Goal: Information Seeking & Learning: Learn about a topic

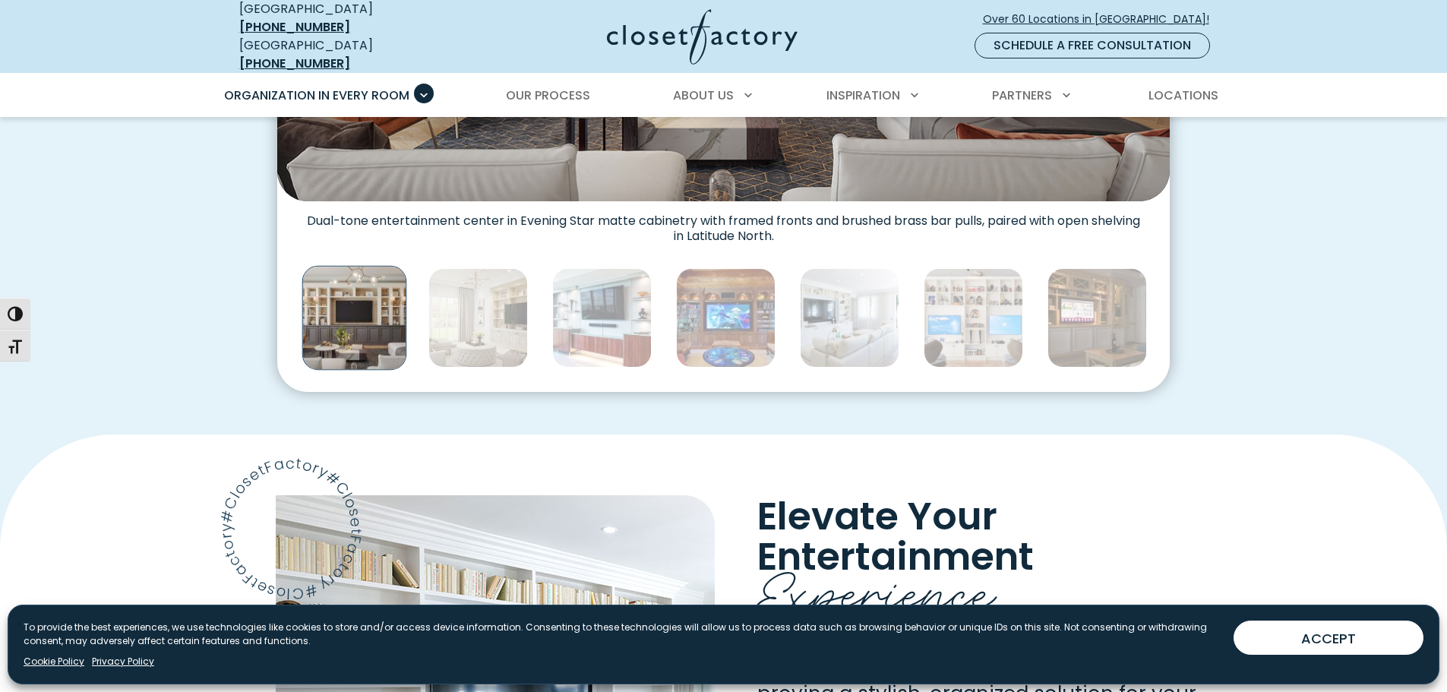
scroll to position [835, 0]
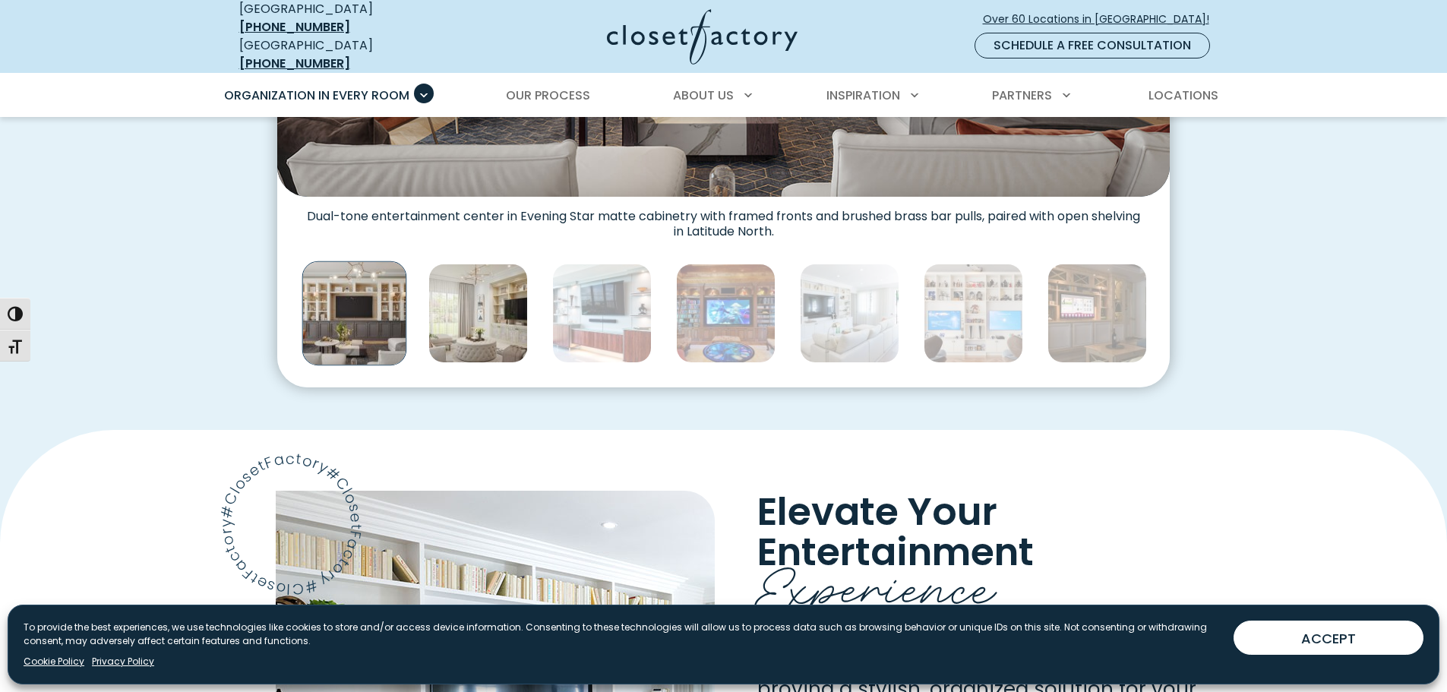
click at [501, 317] on img "Thumbnail Gallery" at bounding box center [477, 313] width 99 height 99
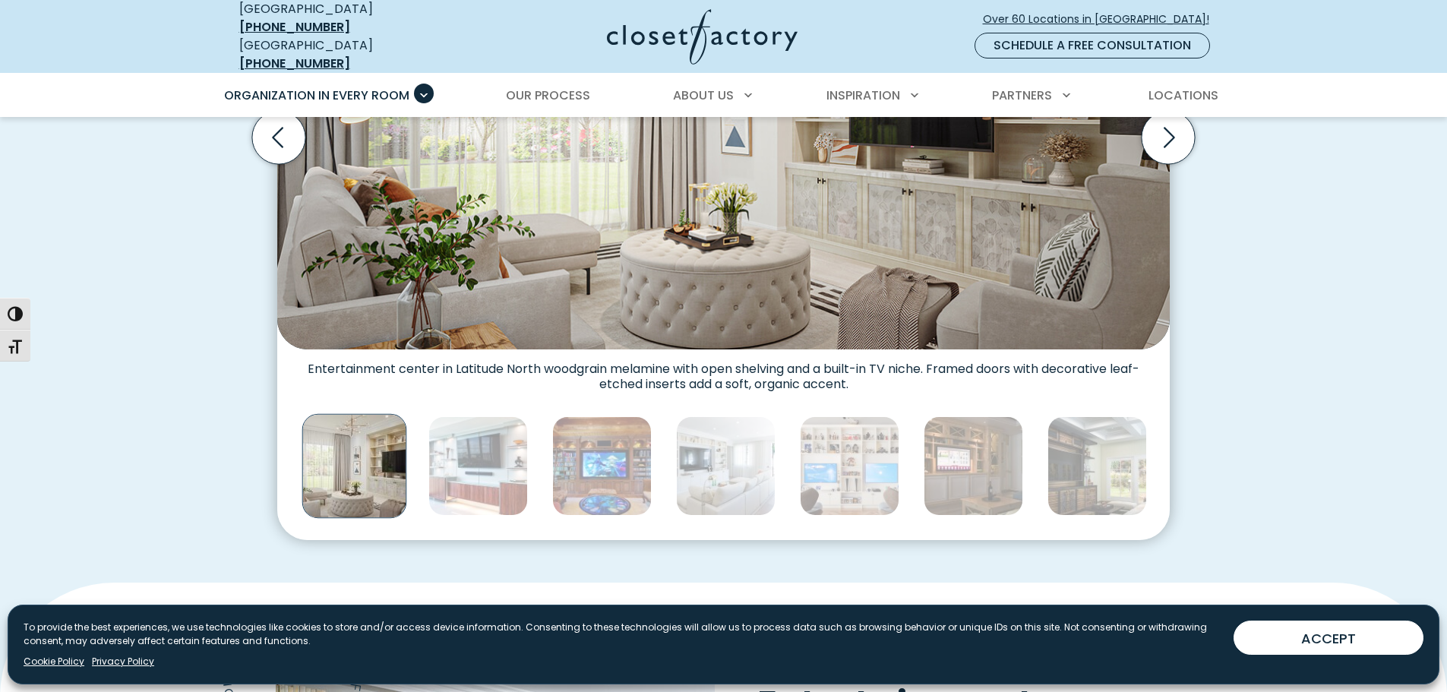
scroll to position [684, 0]
click at [519, 456] on img "Thumbnail Gallery" at bounding box center [477, 464] width 99 height 99
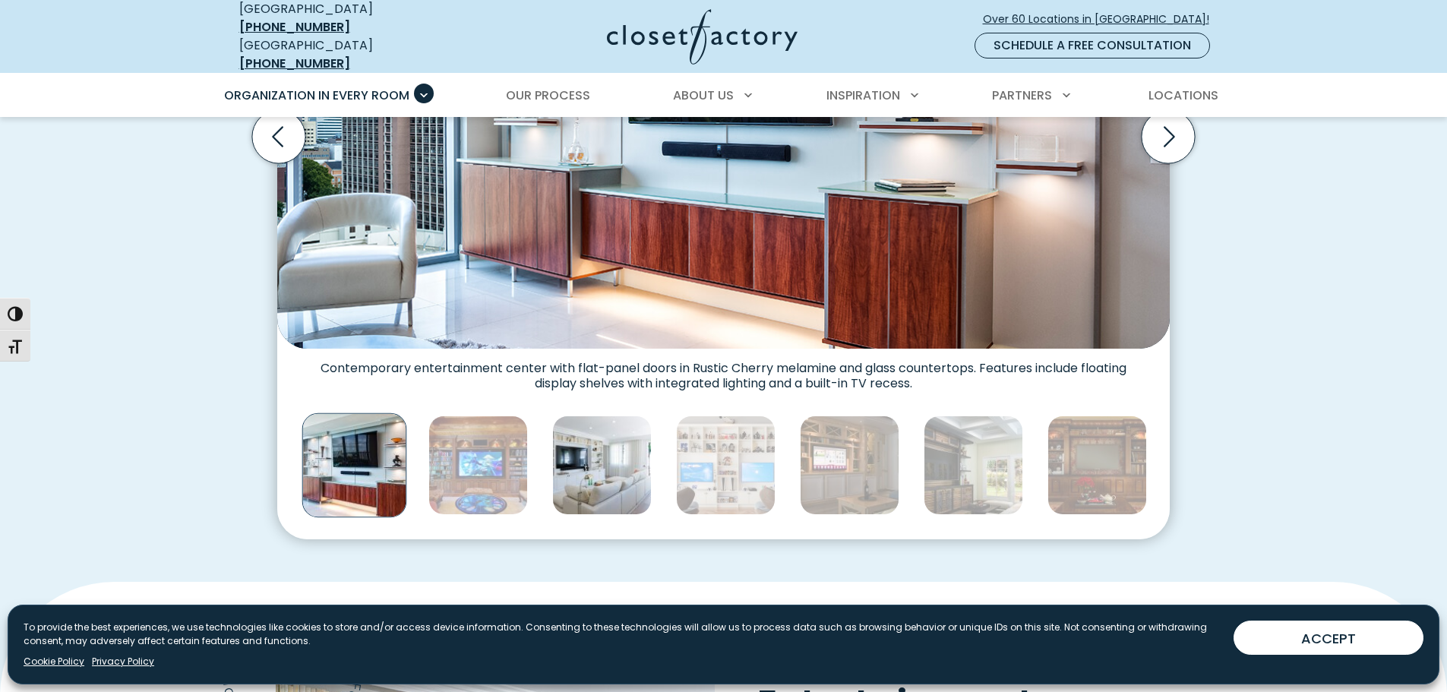
click at [606, 444] on img "Thumbnail Gallery" at bounding box center [601, 464] width 99 height 99
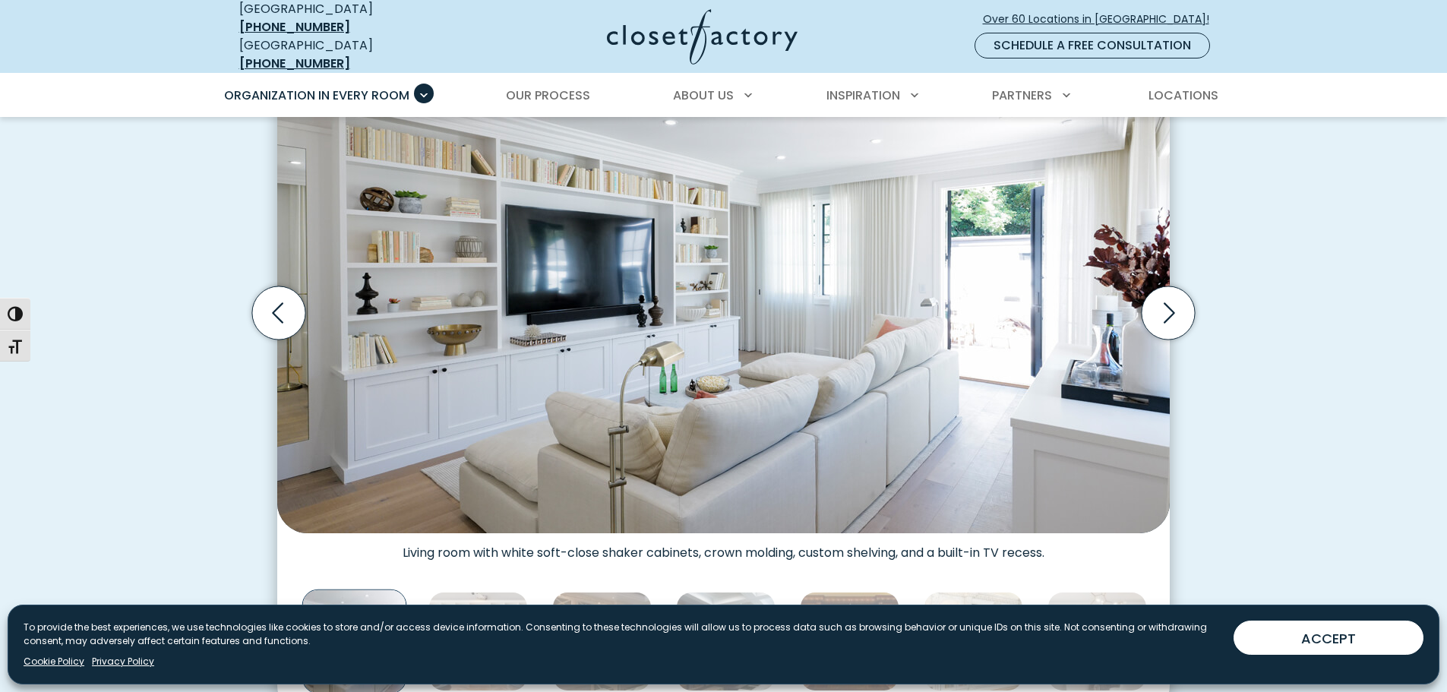
scroll to position [608, 0]
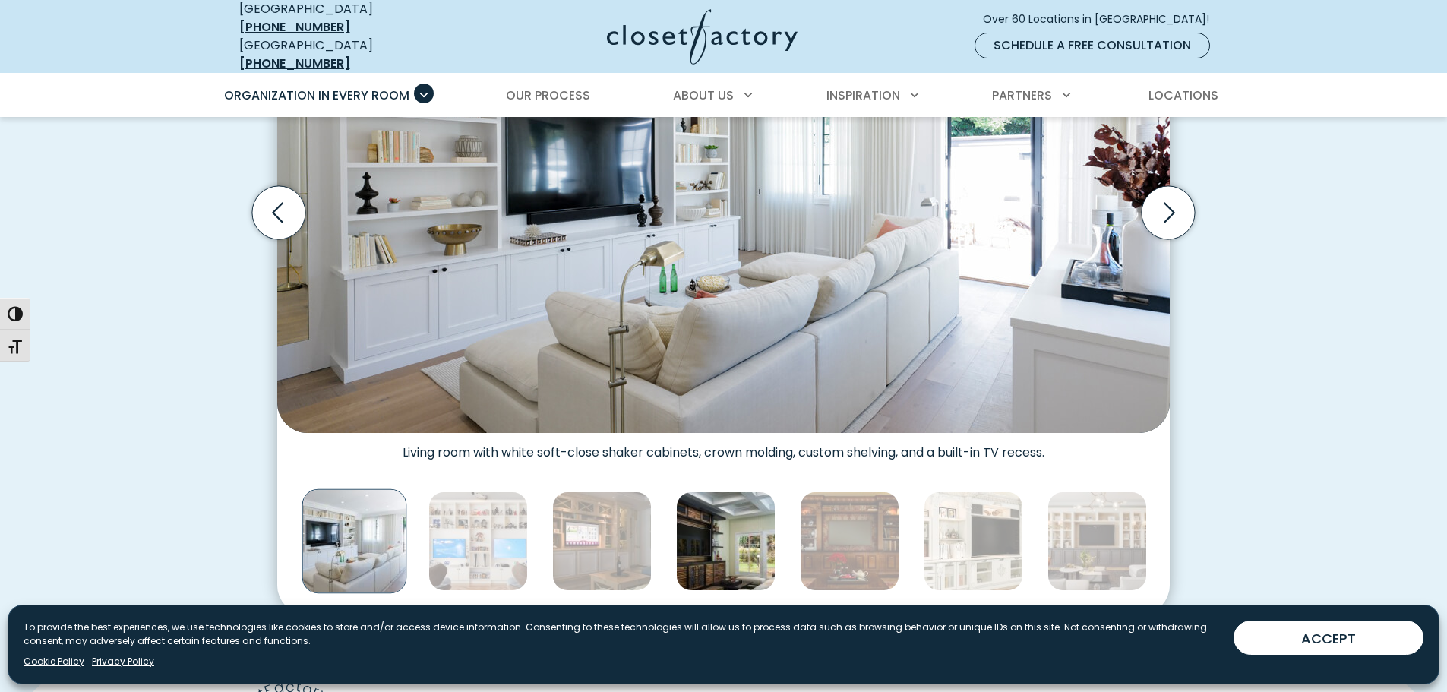
click at [726, 534] on img "Thumbnail Gallery" at bounding box center [725, 540] width 99 height 99
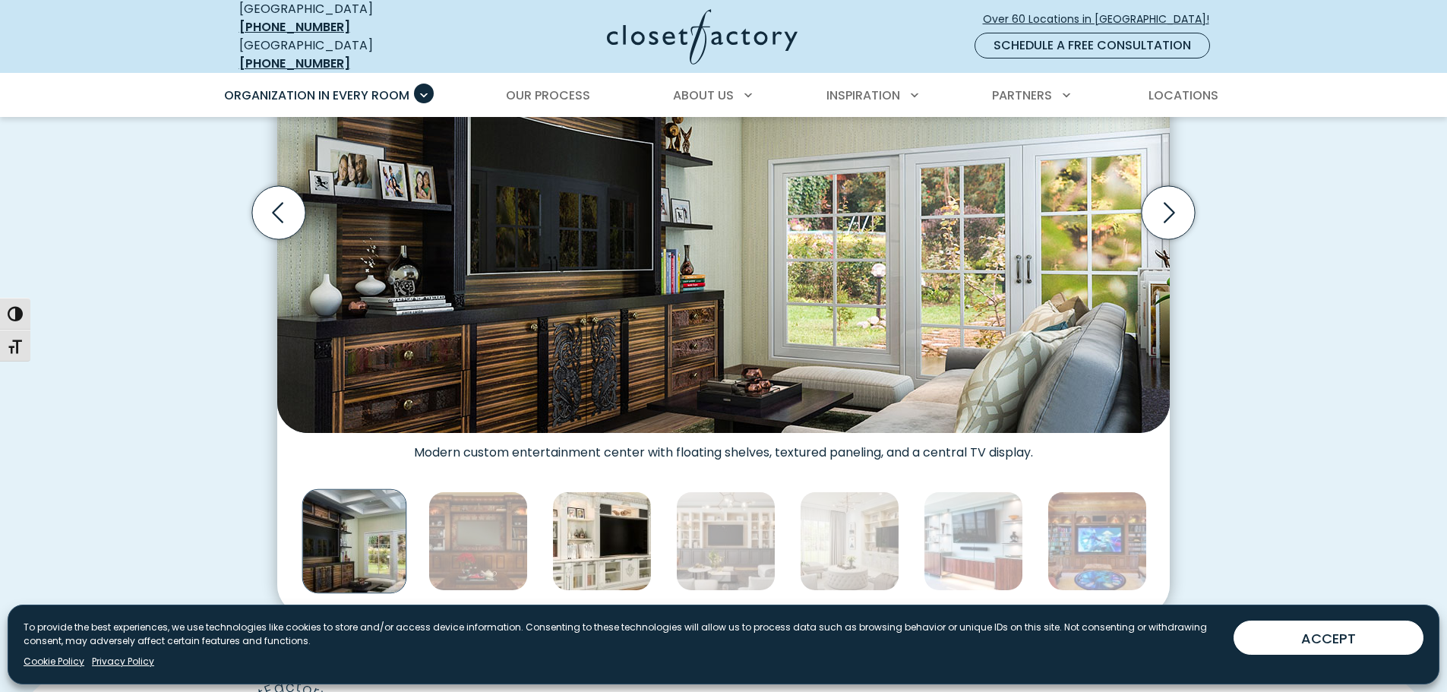
click at [588, 528] on img "Thumbnail Gallery" at bounding box center [601, 540] width 99 height 99
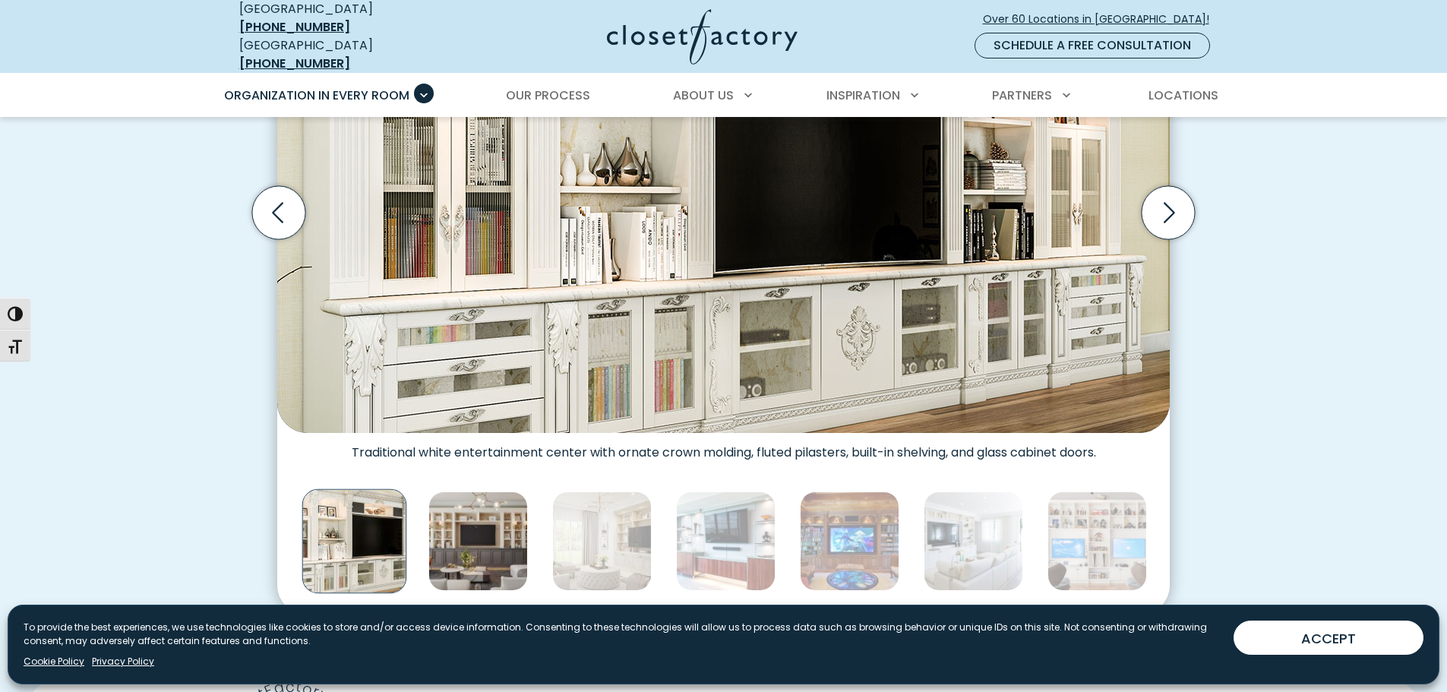
click at [527, 541] on img "Thumbnail Gallery" at bounding box center [477, 540] width 99 height 99
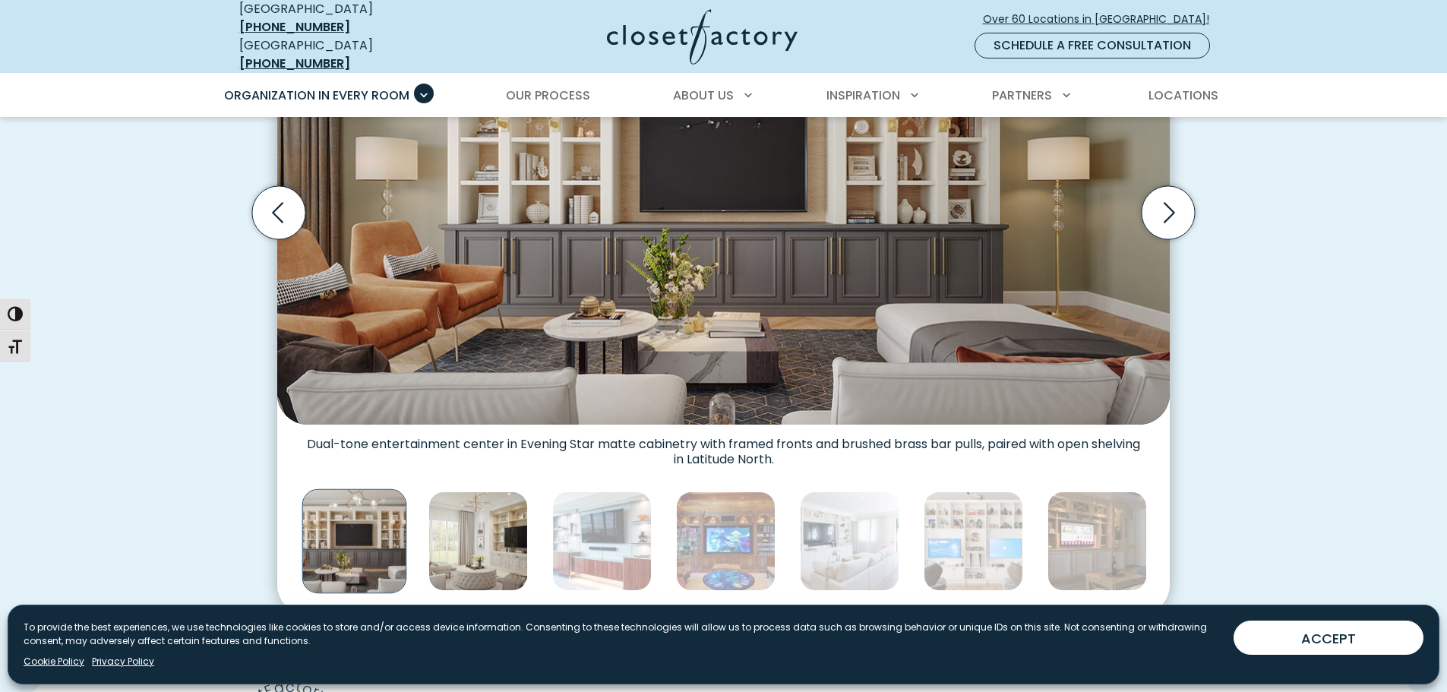
click at [496, 543] on img "Thumbnail Gallery" at bounding box center [477, 540] width 99 height 99
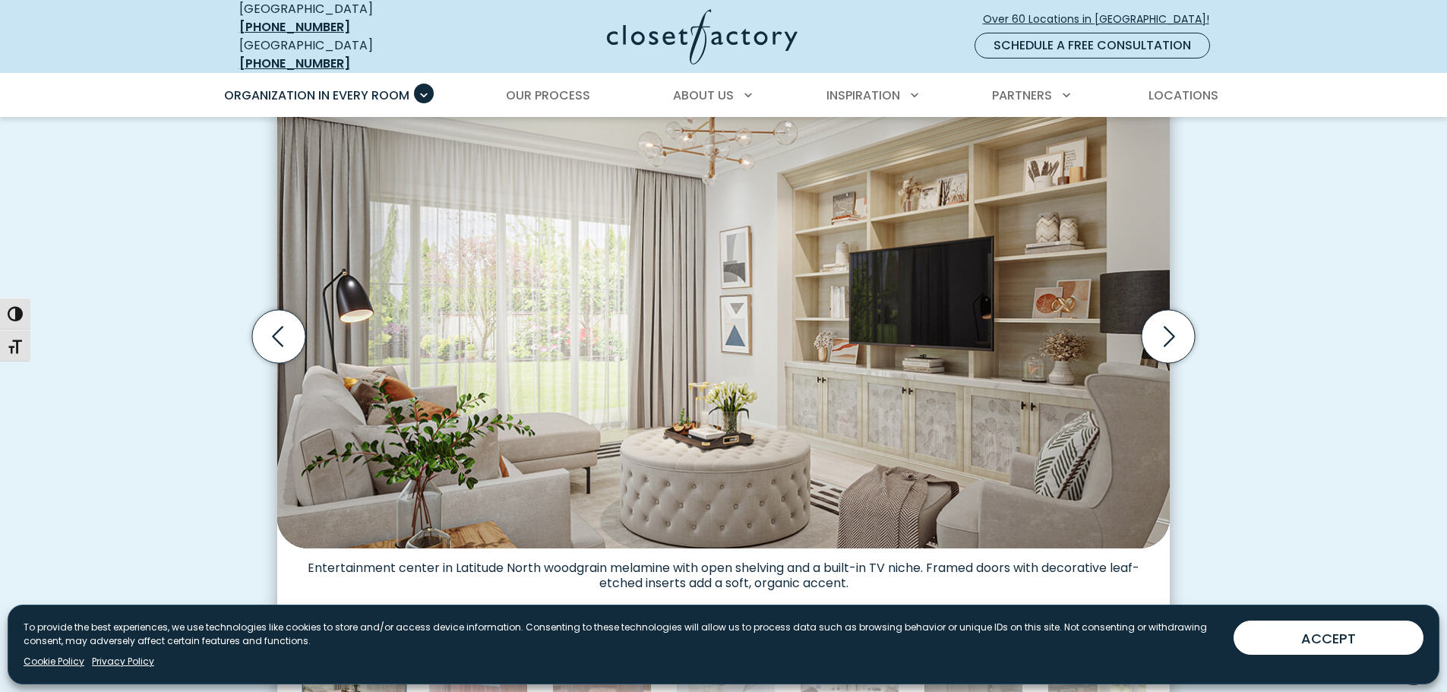
scroll to position [380, 0]
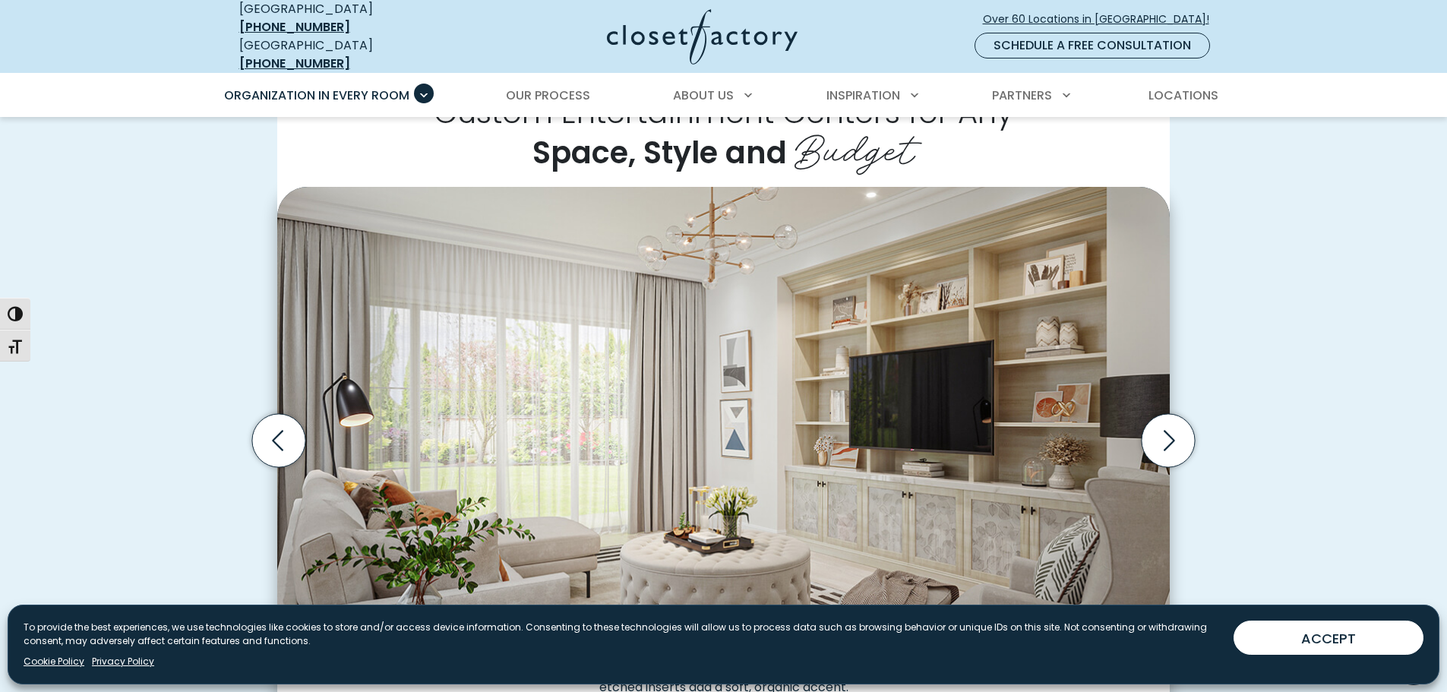
click at [1252, 312] on div "Custom Entertainment Centers for Any Space, Style and Budget Traditional white …" at bounding box center [723, 460] width 1447 height 848
click at [548, 87] on span "Our Process" at bounding box center [548, 95] width 84 height 17
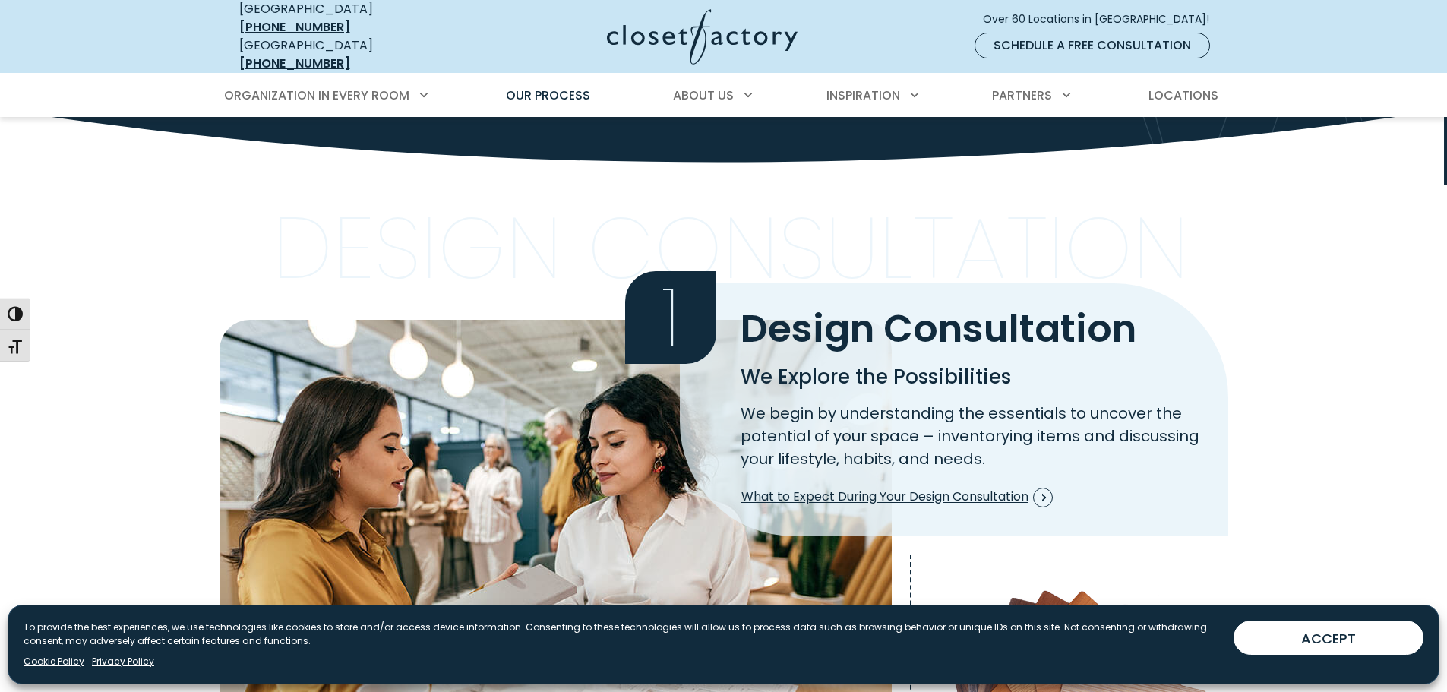
scroll to position [380, 0]
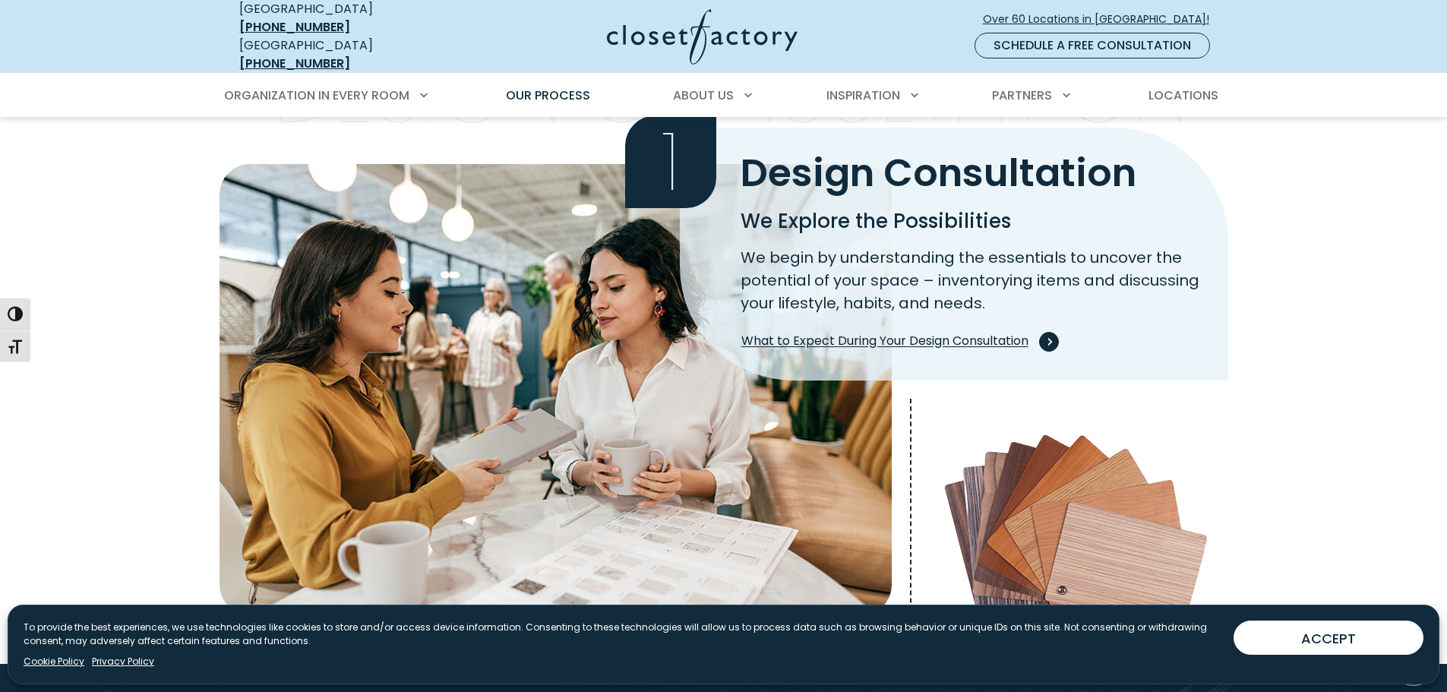
click at [925, 333] on span "What to Expect During Your Design Consultation" at bounding box center [896, 342] width 311 height 20
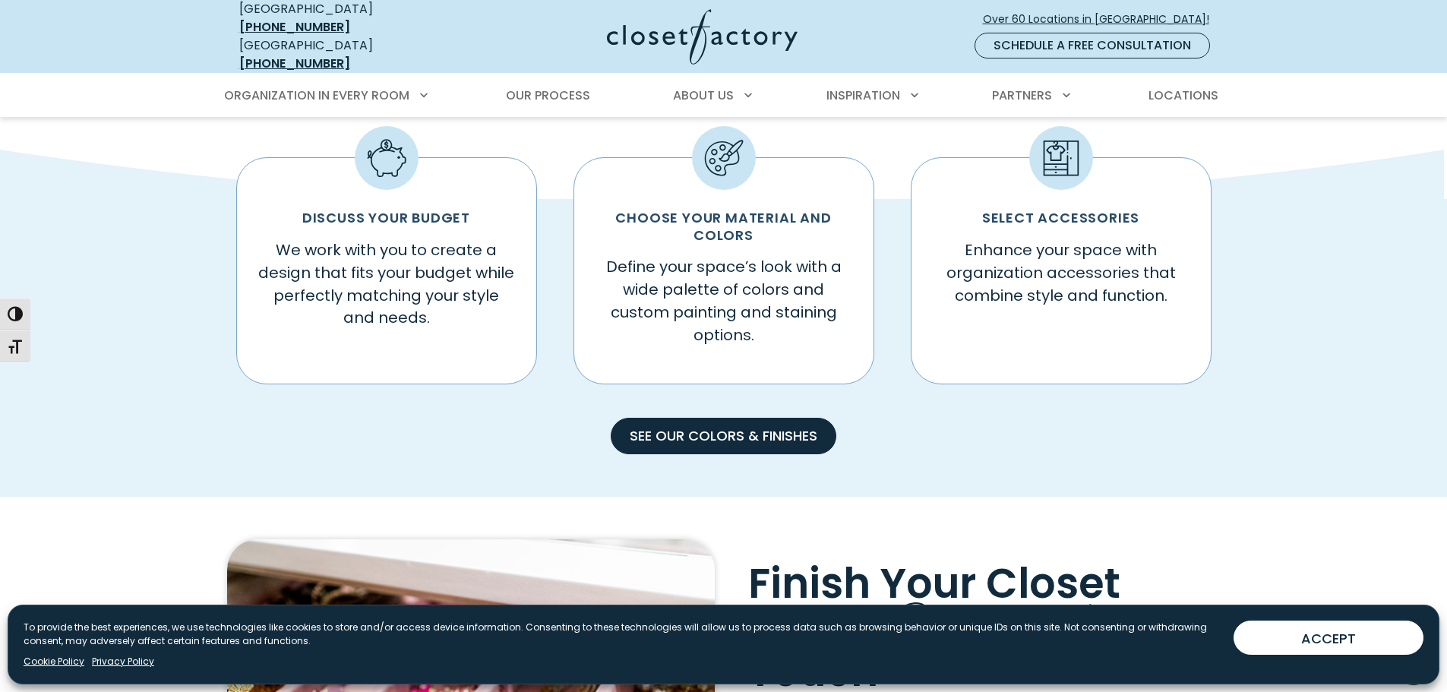
scroll to position [911, 0]
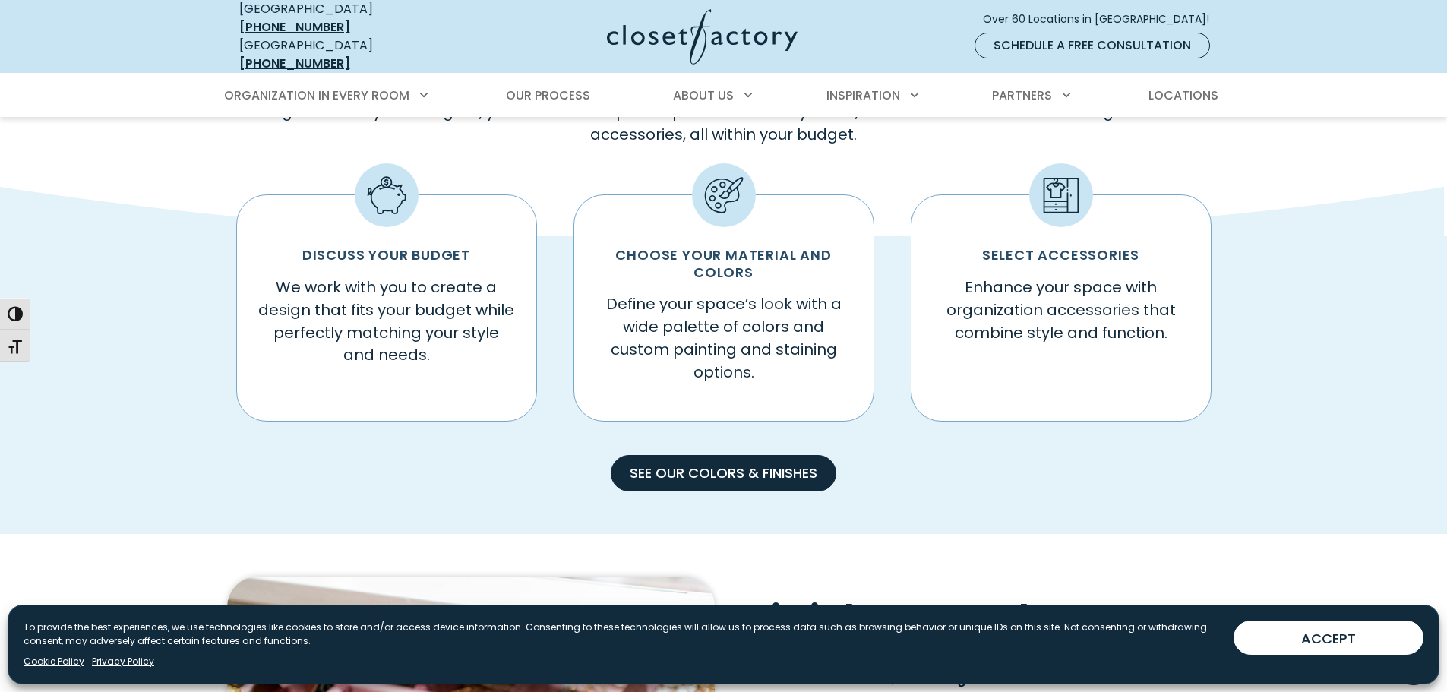
click at [684, 30] on img at bounding box center [702, 36] width 191 height 55
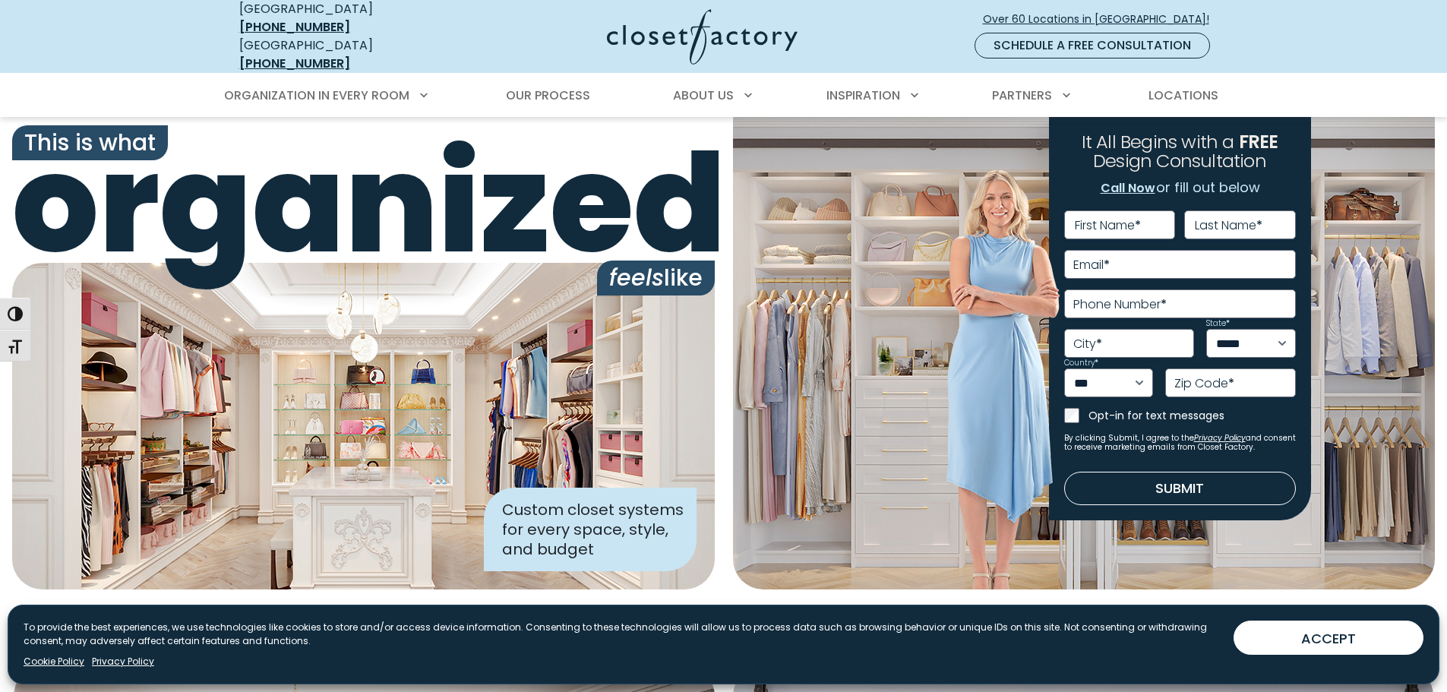
click at [87, 52] on nav "USA (877) 830-4268 Ontario (866) 374-8048 Over 60 Locations in North America! S…" at bounding box center [723, 36] width 1447 height 73
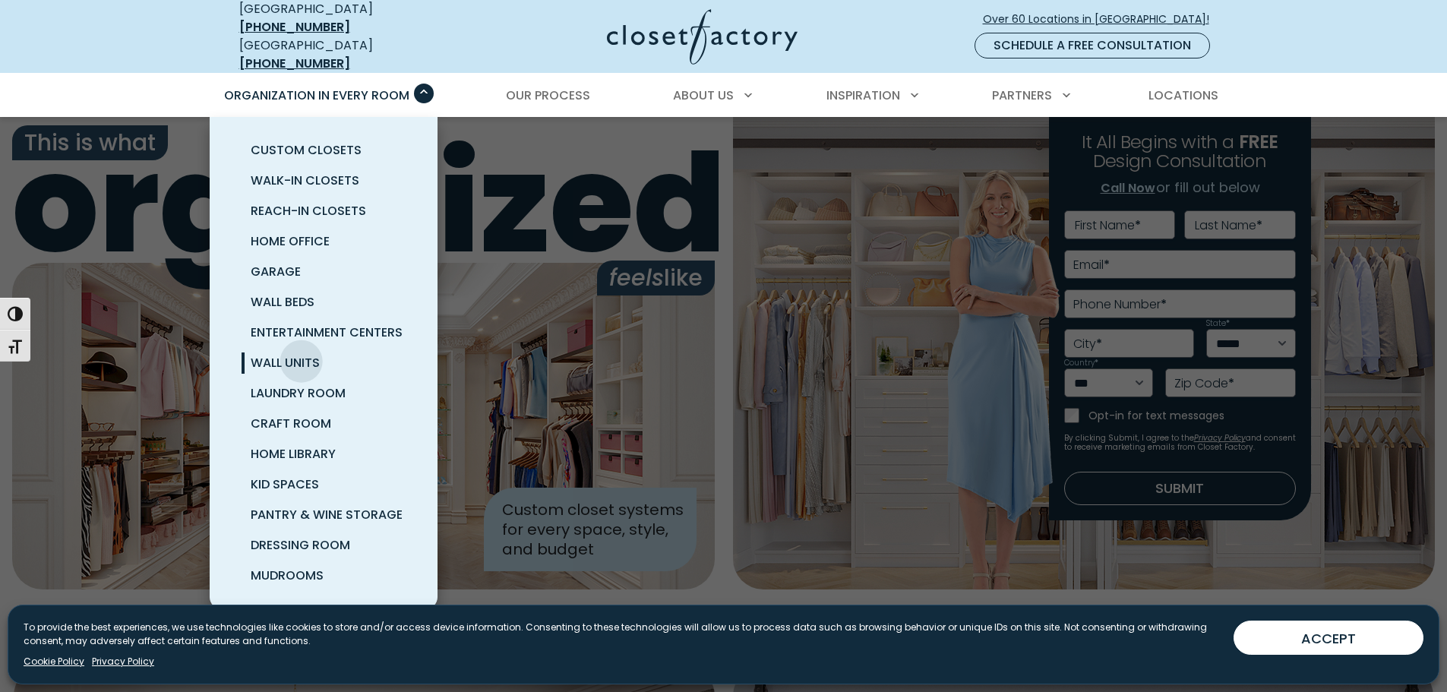
click at [302, 354] on span "Wall Units" at bounding box center [285, 362] width 69 height 17
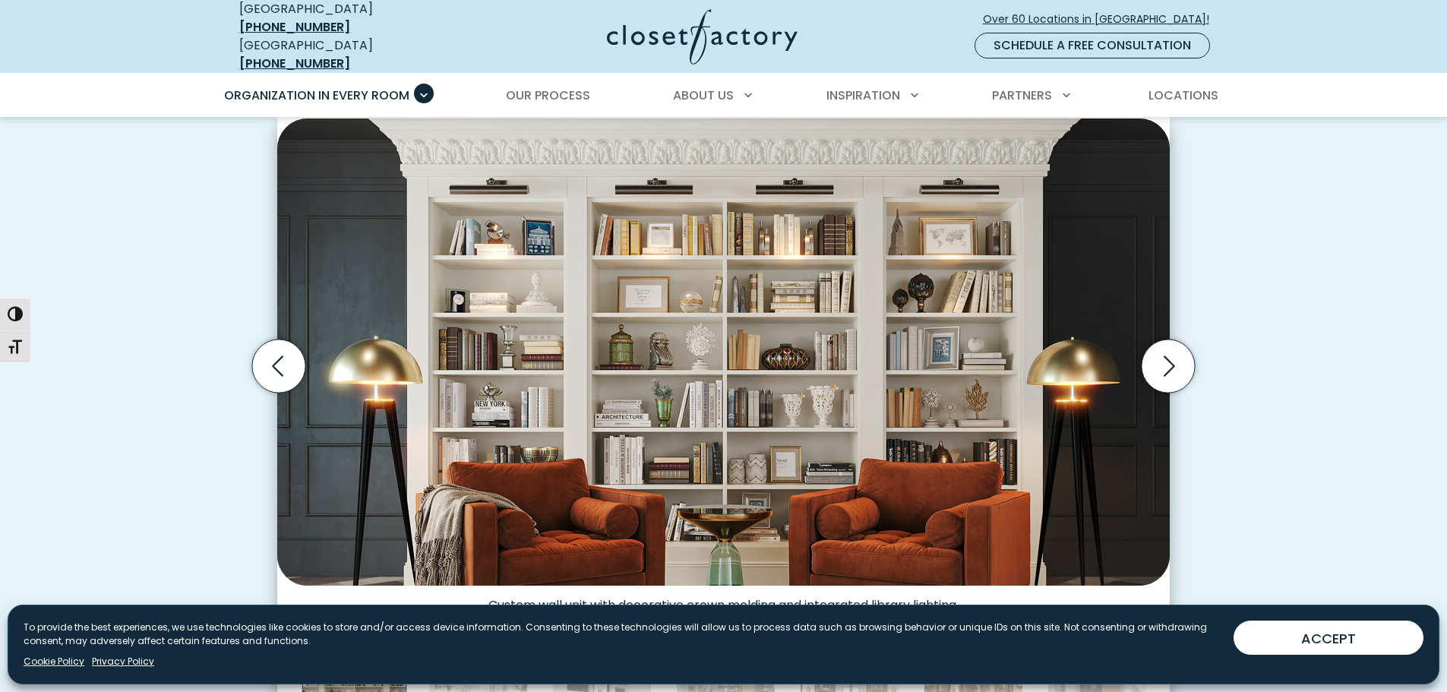
scroll to position [455, 0]
click at [291, 372] on icon "Previous slide" at bounding box center [278, 366] width 53 height 53
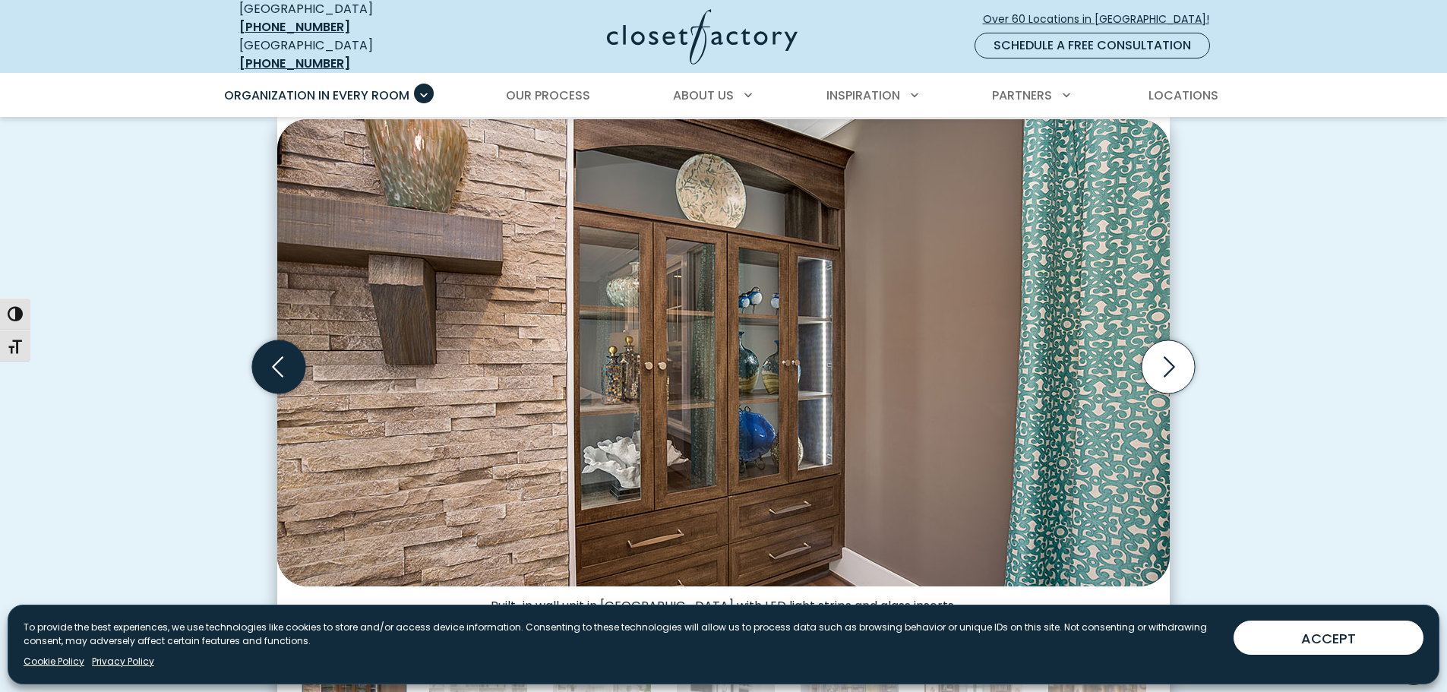
click at [291, 373] on icon "Previous slide" at bounding box center [278, 366] width 53 height 53
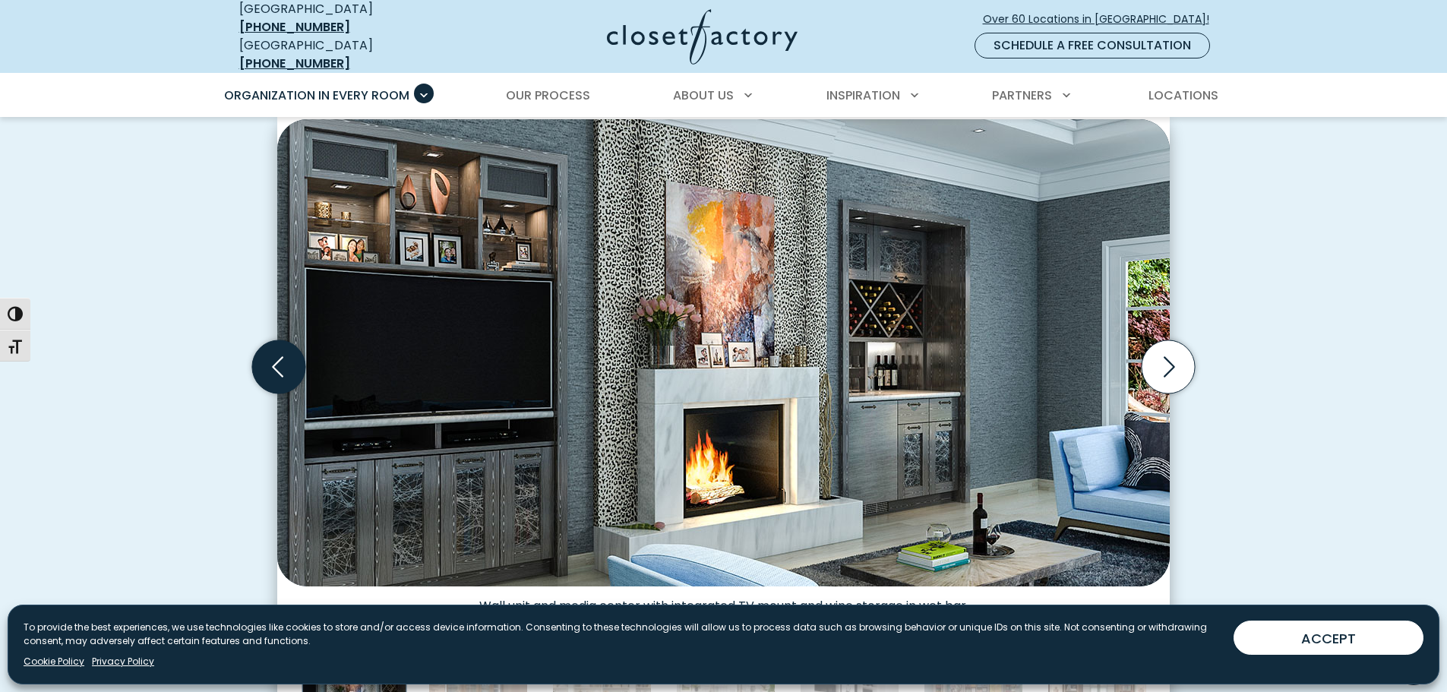
click at [291, 373] on icon "Previous slide" at bounding box center [278, 366] width 53 height 53
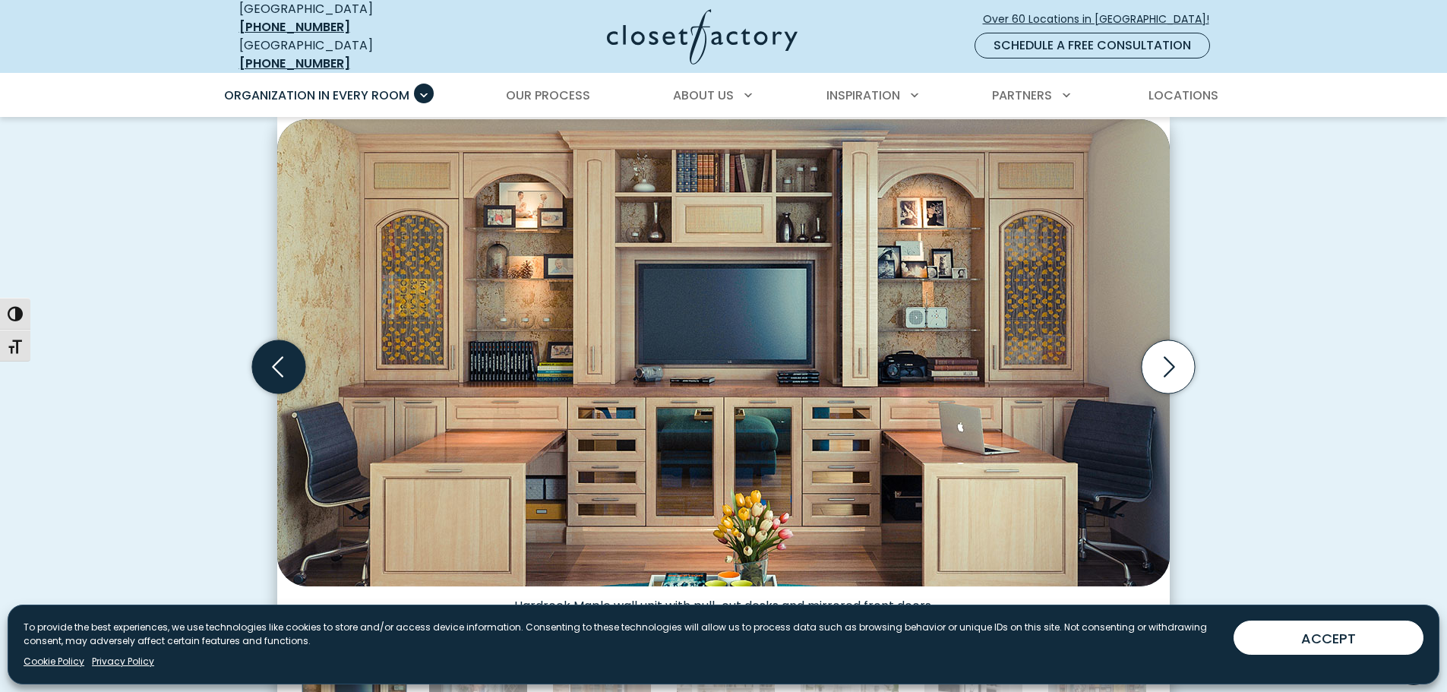
click at [284, 367] on icon "Previous slide" at bounding box center [278, 366] width 53 height 53
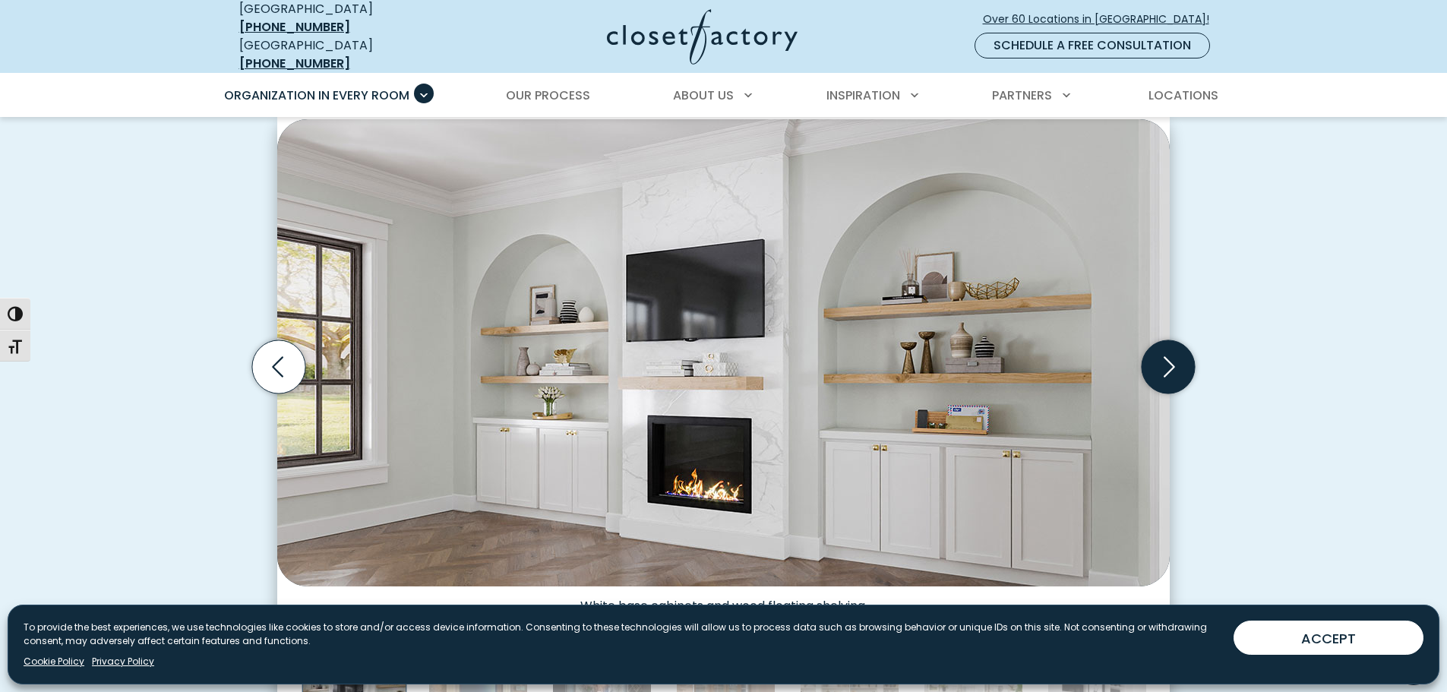
click at [1169, 355] on icon "Next slide" at bounding box center [1168, 366] width 53 height 53
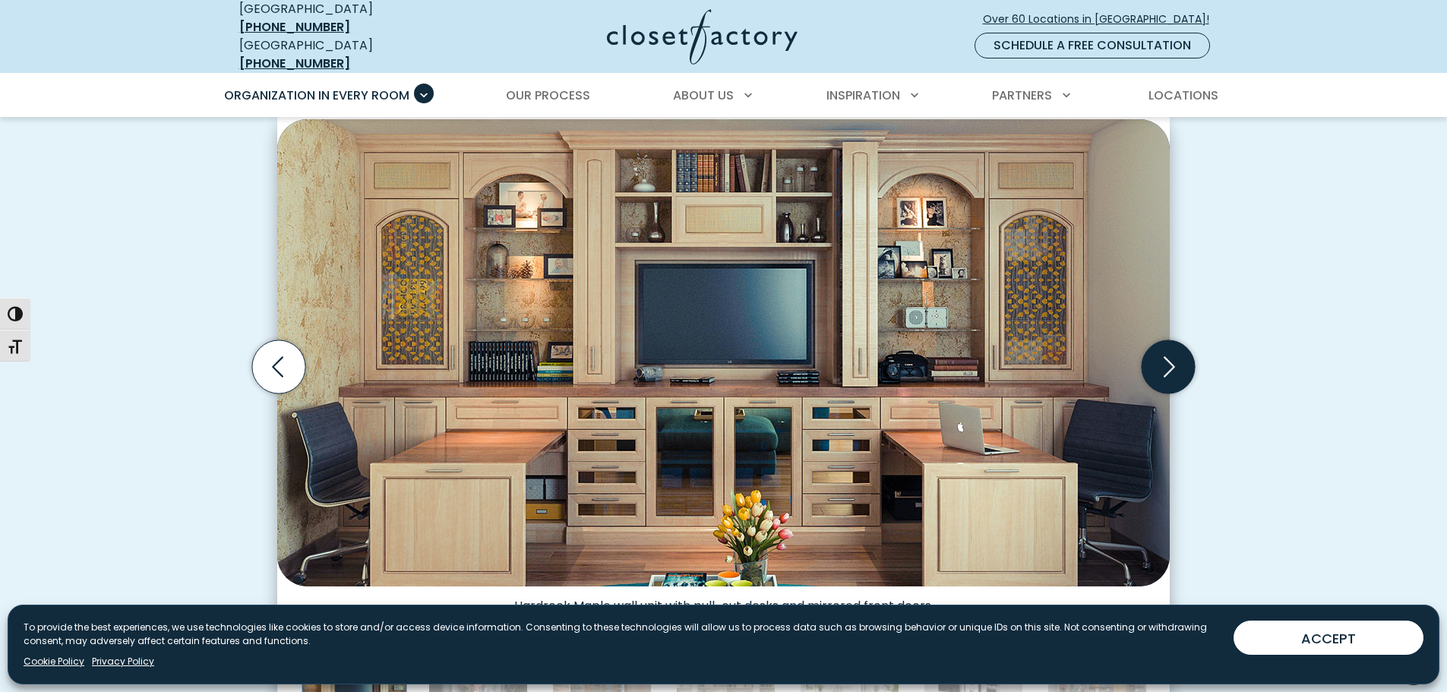
click at [1161, 346] on icon "Next slide" at bounding box center [1168, 366] width 53 height 53
